Goal: Find specific page/section

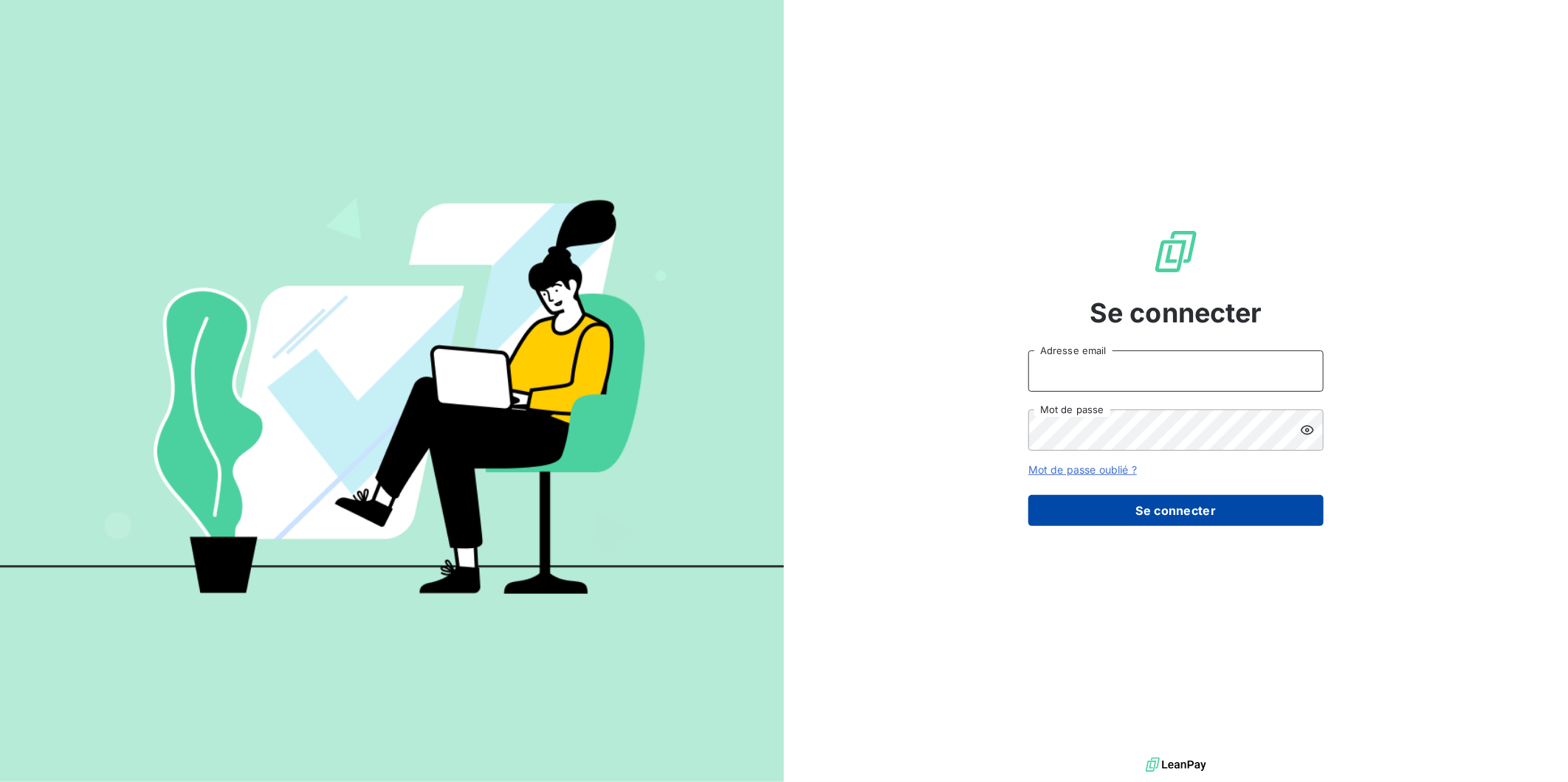
type input "g.barthollet@nerco.fr"
click at [1141, 504] on button "Se connecter" at bounding box center [1176, 510] width 295 height 31
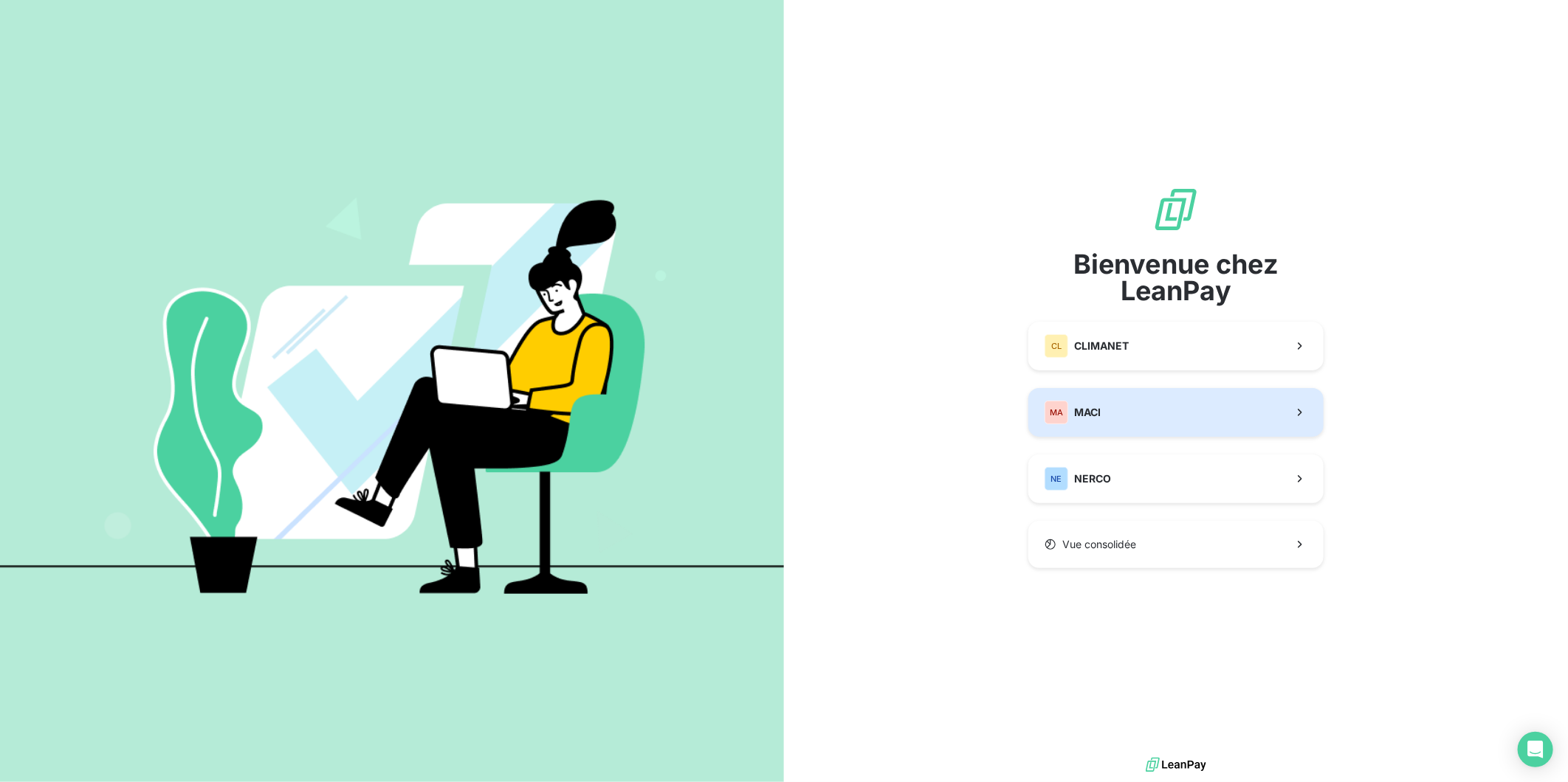
click at [1092, 414] on div "MA MACI" at bounding box center [1073, 412] width 56 height 24
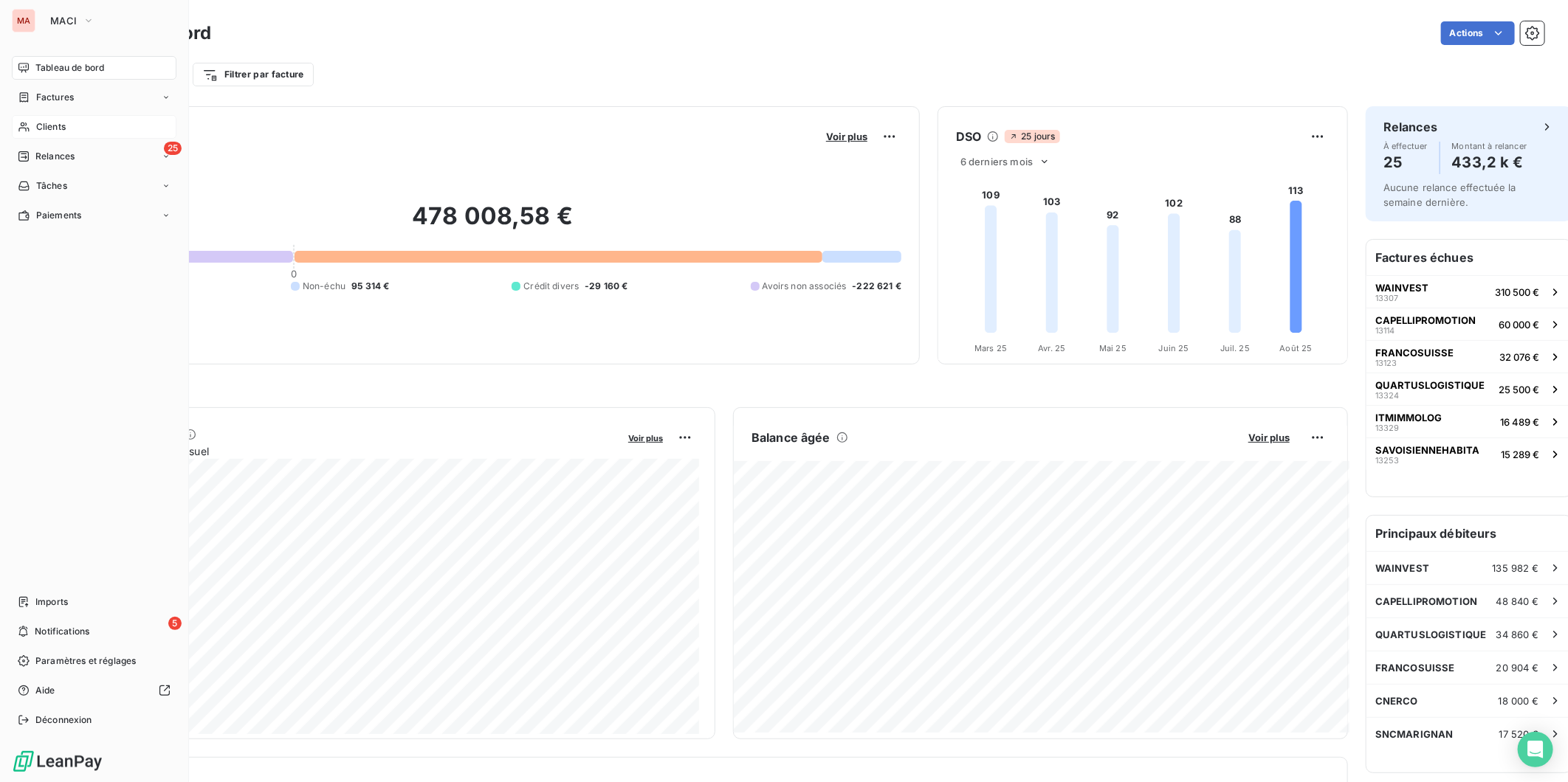
click at [36, 121] on span "Clients" at bounding box center [50, 127] width 30 height 13
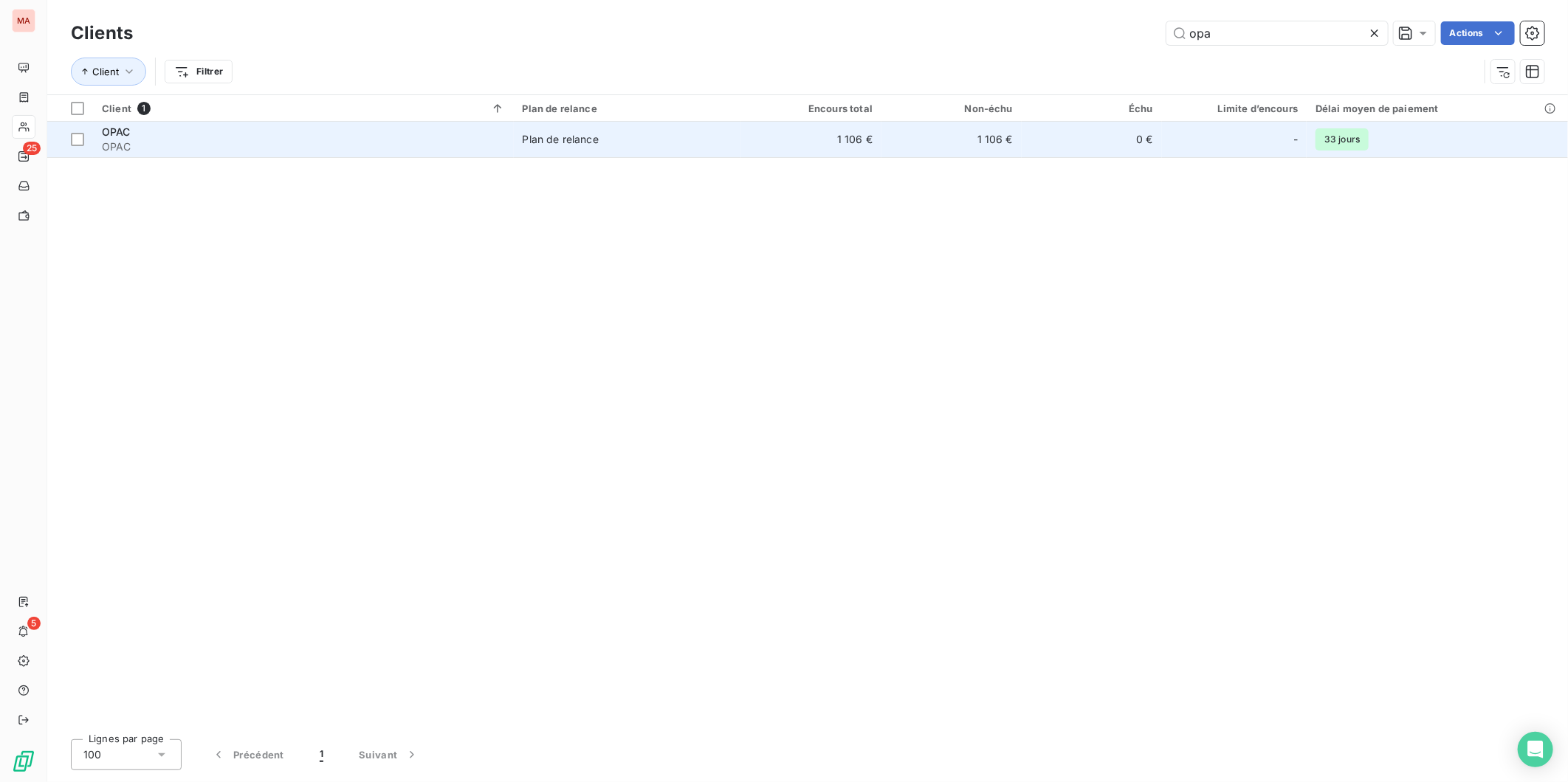
type input "opa"
click at [165, 140] on span "OPAC" at bounding box center [303, 146] width 403 height 14
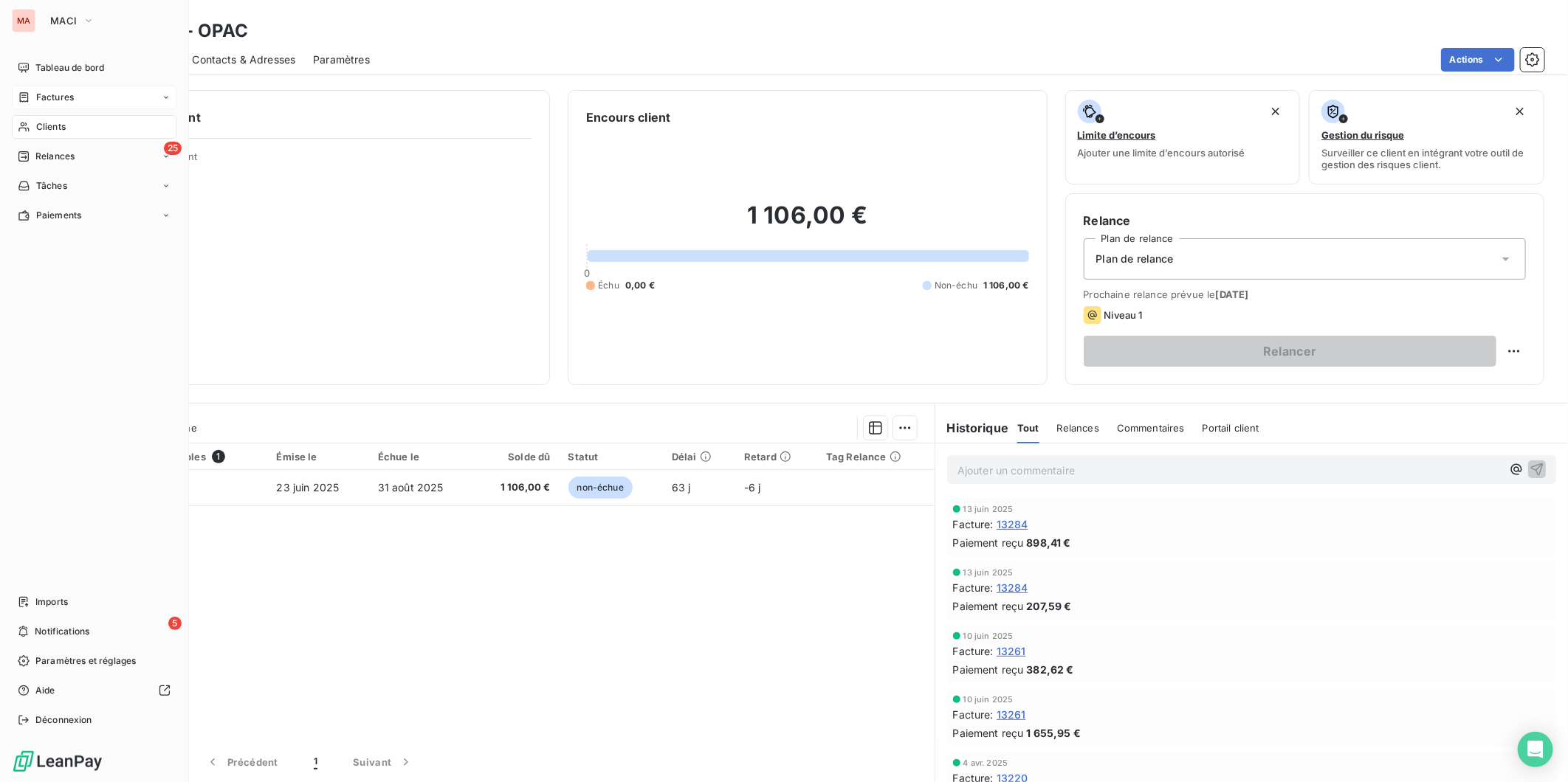
click at [27, 91] on div "Factures" at bounding box center [46, 97] width 56 height 13
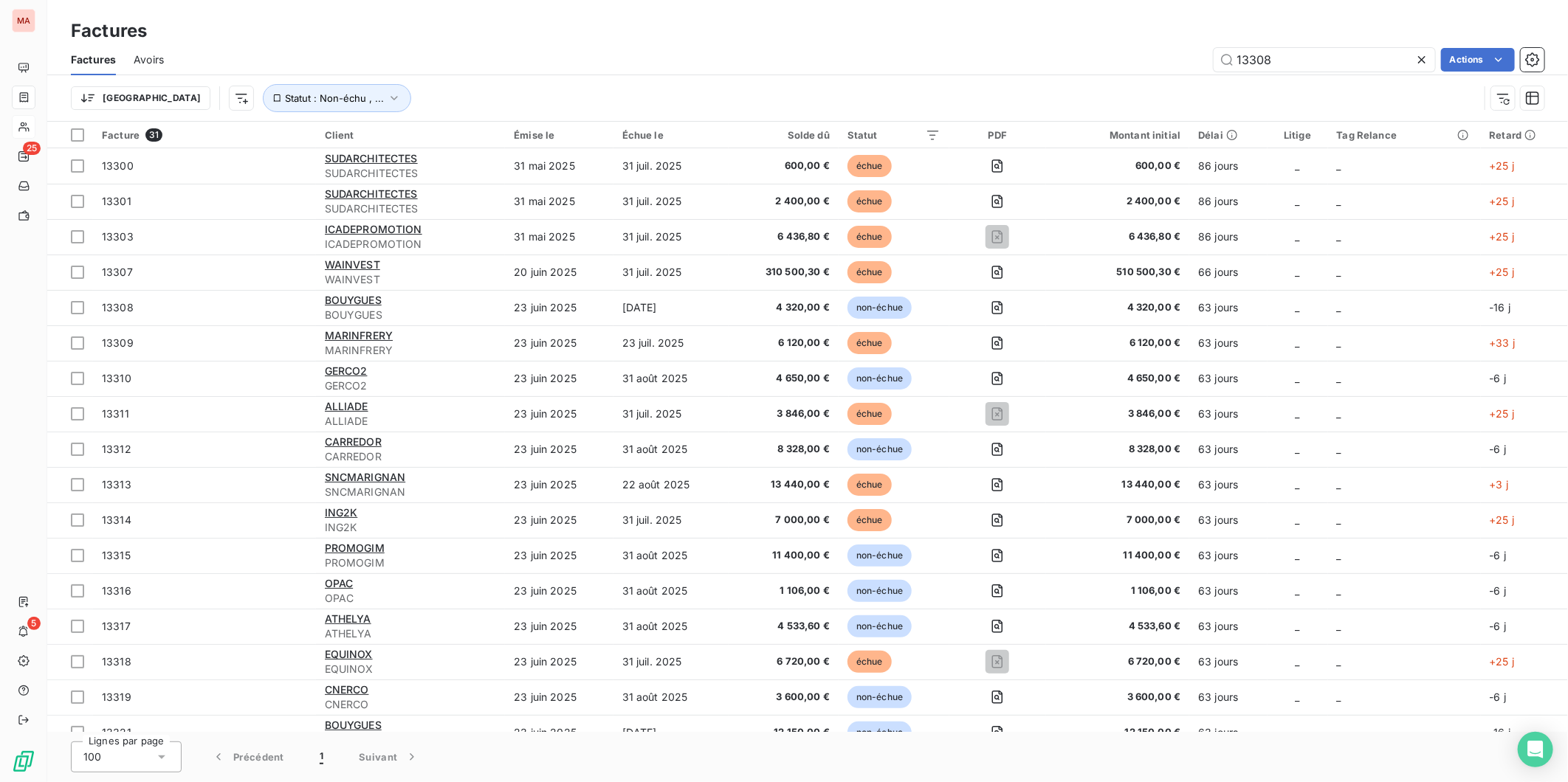
type input "13308"
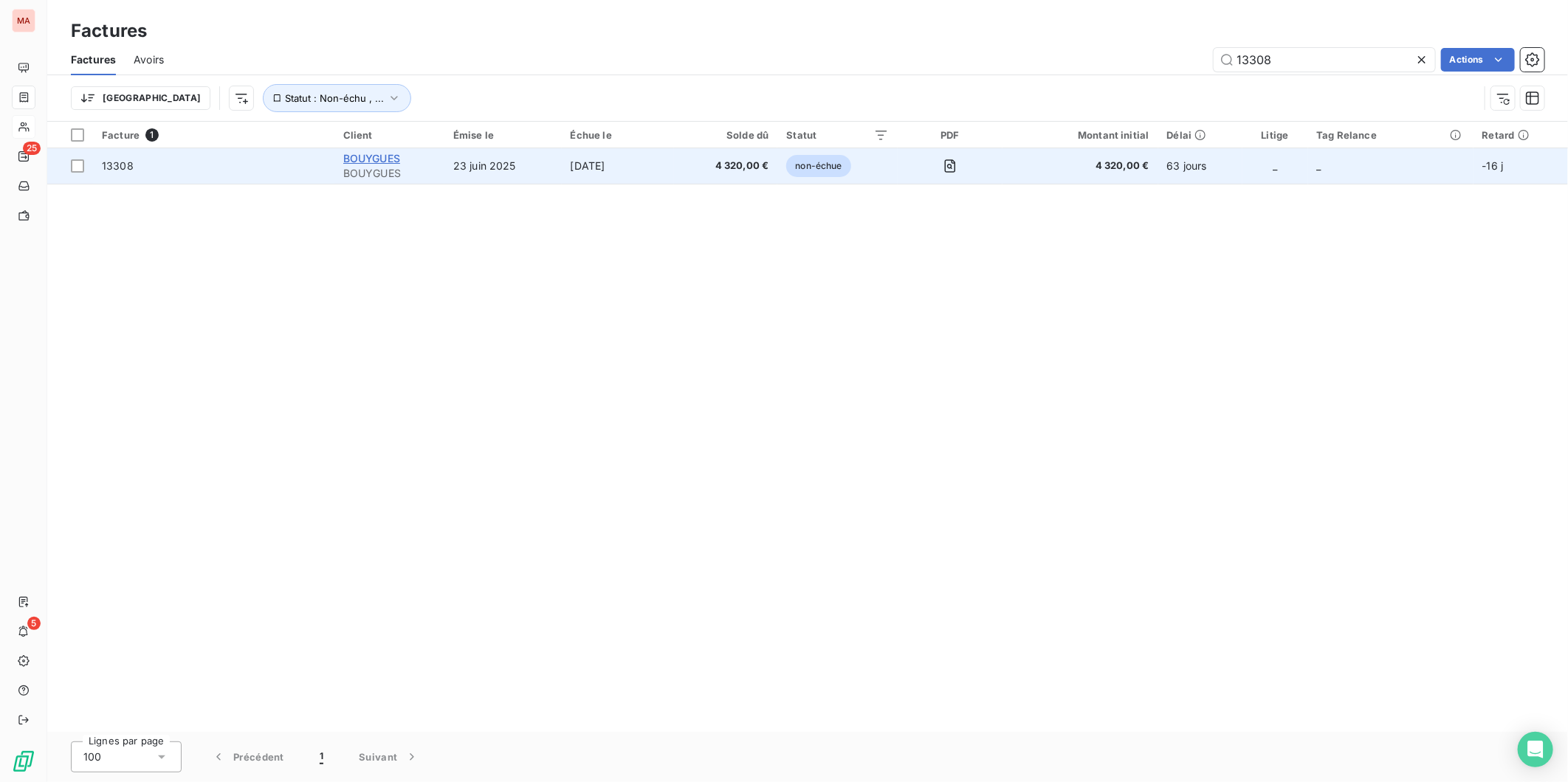
click at [357, 152] on span "BOUYGUES" at bounding box center [372, 158] width 56 height 12
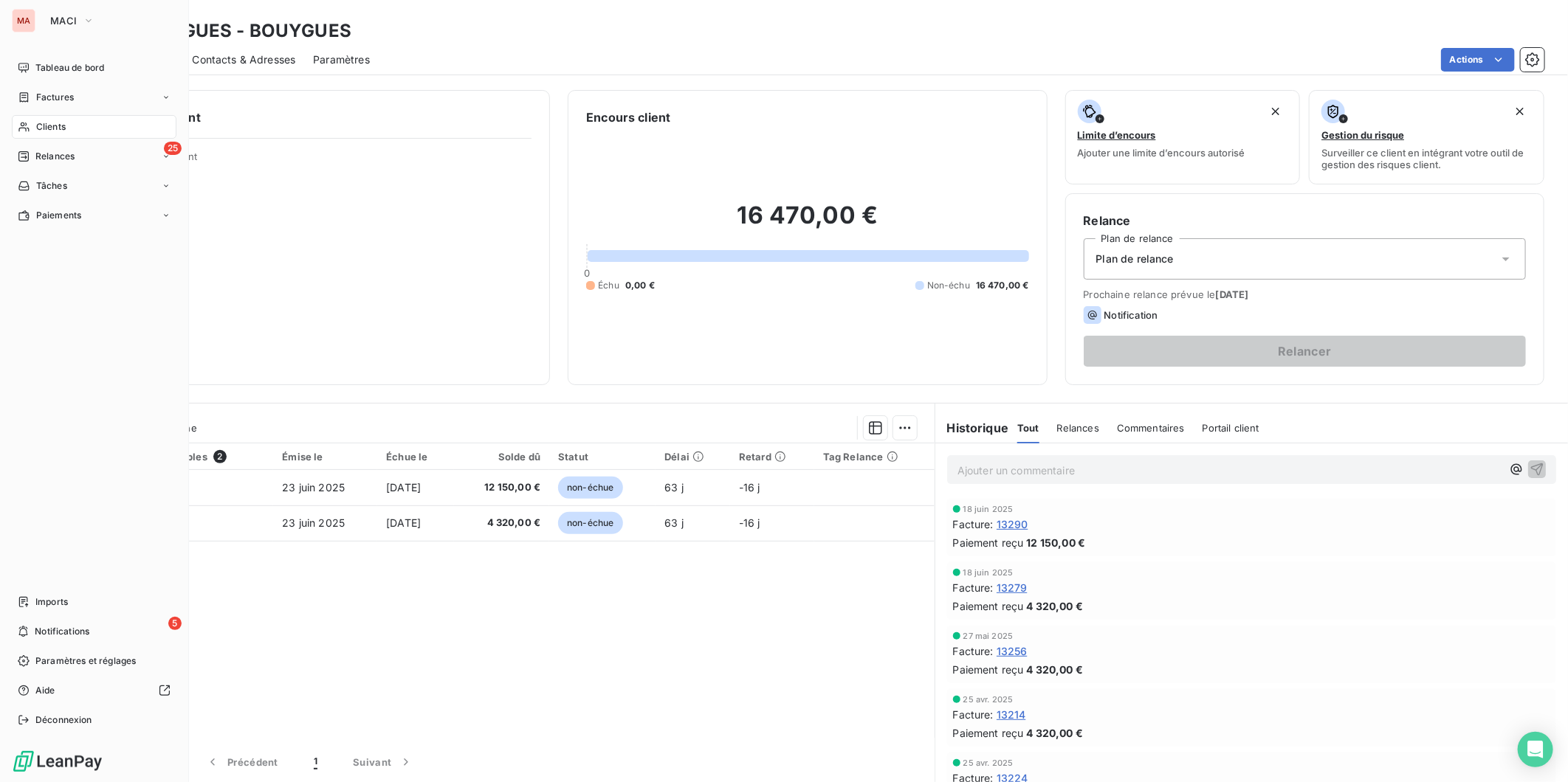
click at [38, 121] on span "Clients" at bounding box center [50, 127] width 30 height 13
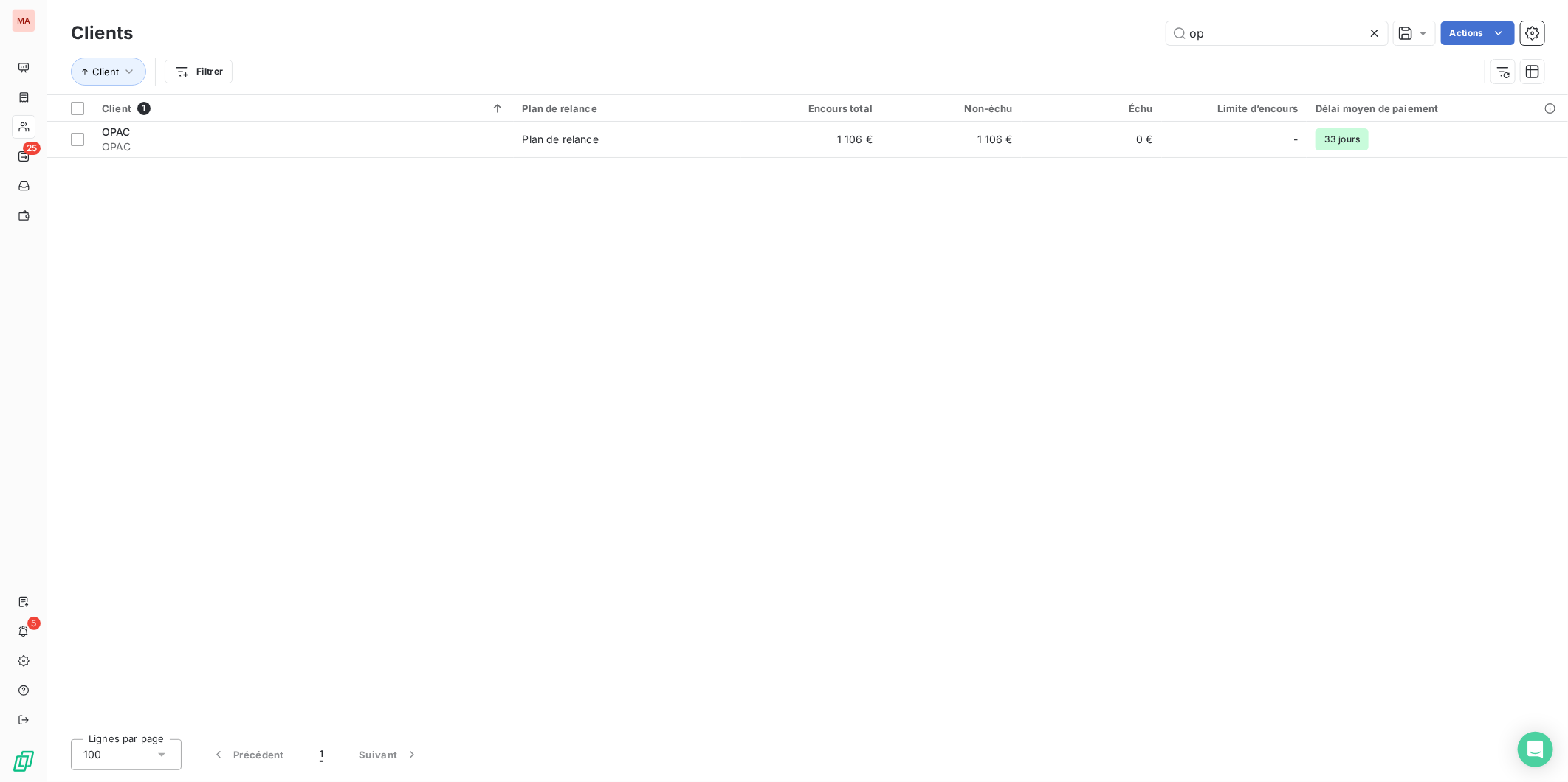
type input "o"
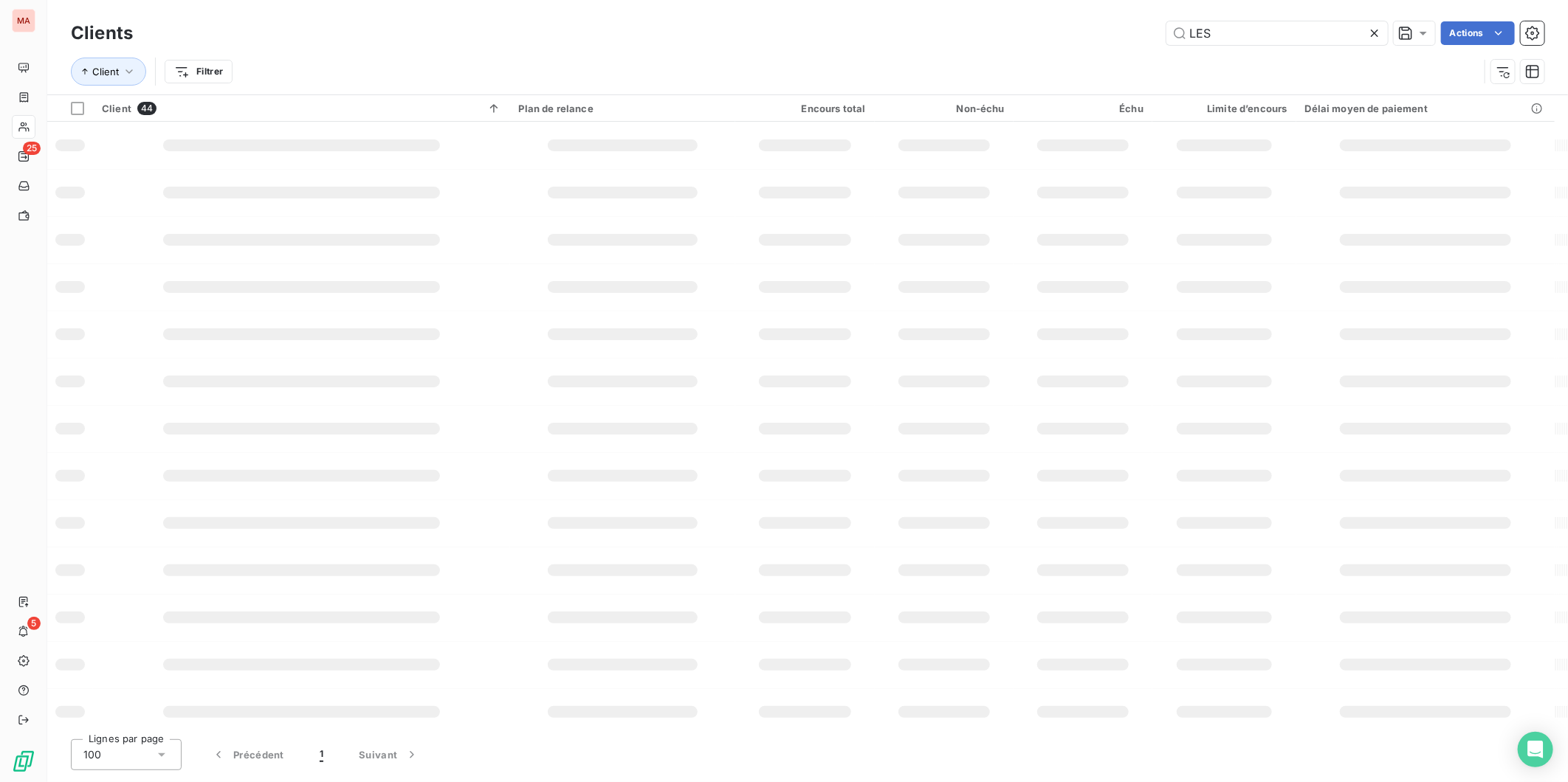
type input "LES"
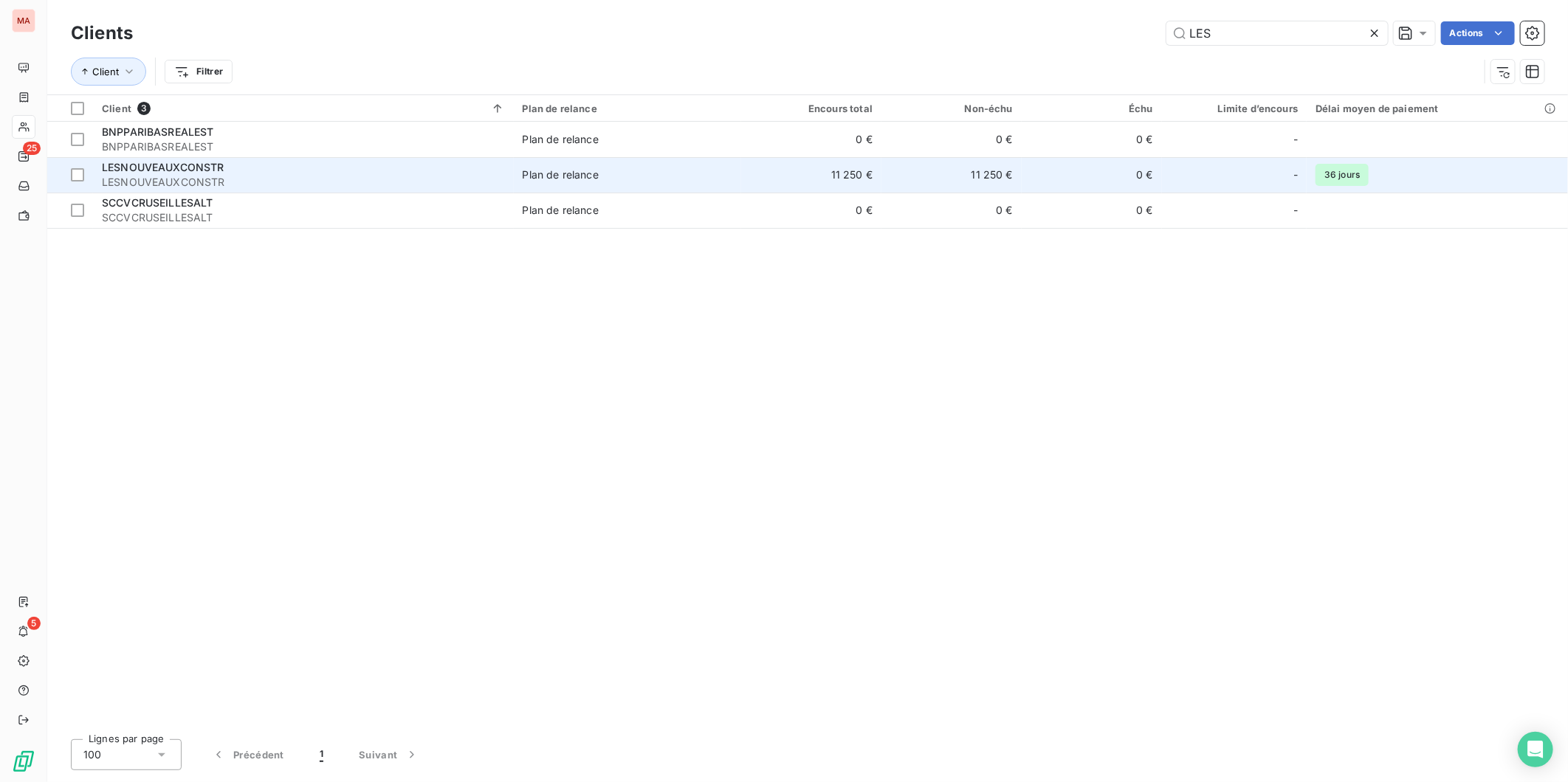
click at [741, 157] on td "11 250 €" at bounding box center [811, 175] width 140 height 35
